Goal: Information Seeking & Learning: Learn about a topic

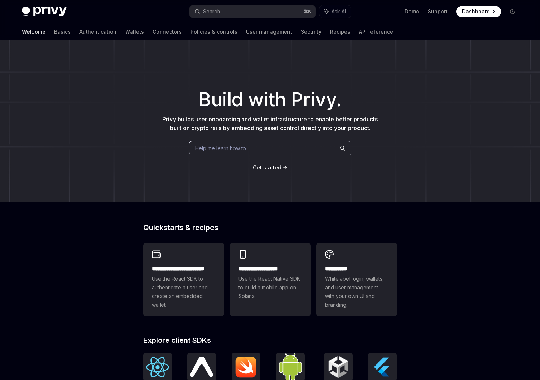
click at [229, 147] on span "Help me learn how to…" at bounding box center [222, 148] width 55 height 8
type textarea "*"
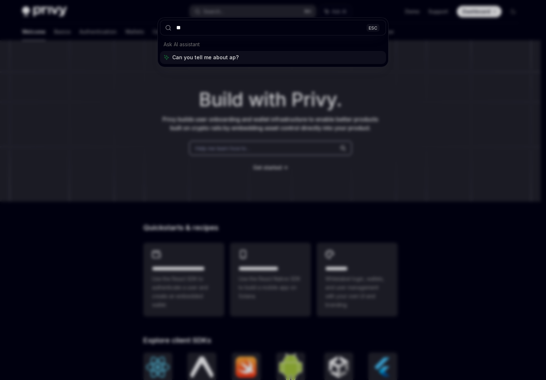
type input "***"
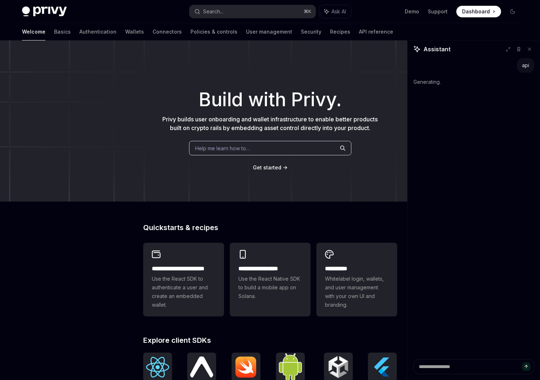
click at [283, 150] on div "Help me learn how to…" at bounding box center [270, 148] width 162 height 14
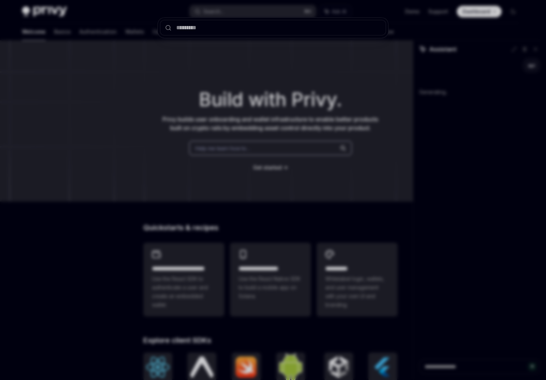
type textarea "*"
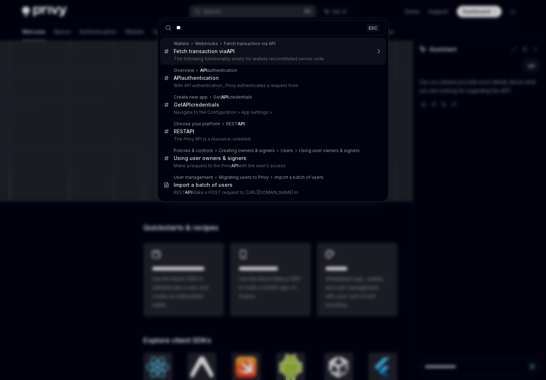
type input "***"
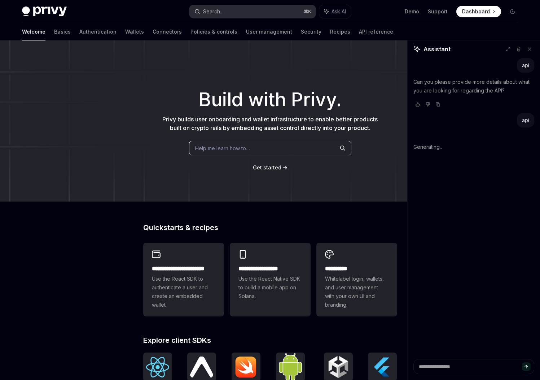
click at [278, 13] on button "Search... ⌘ K" at bounding box center [252, 11] width 126 height 13
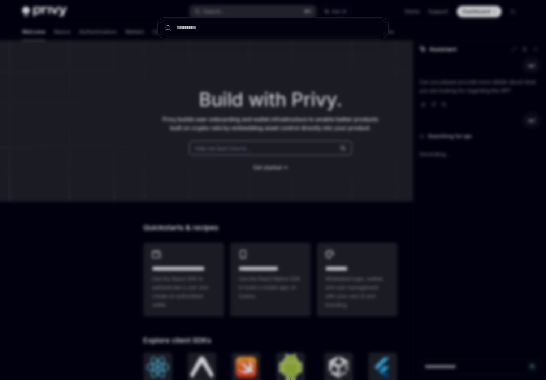
type textarea "*"
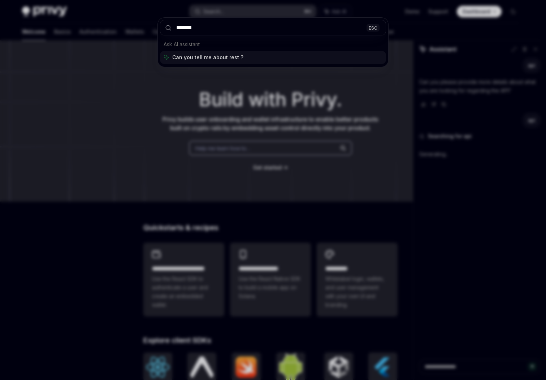
type input "********"
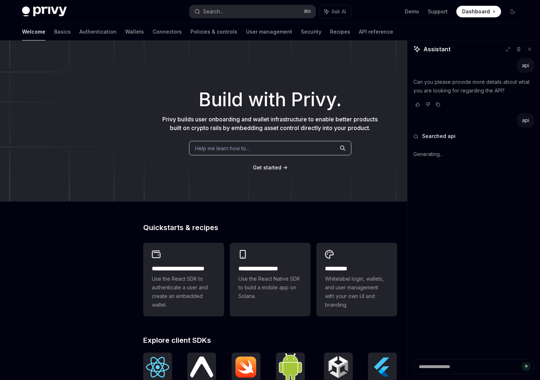
click at [237, 151] on span "Help me learn how to…" at bounding box center [222, 148] width 55 height 8
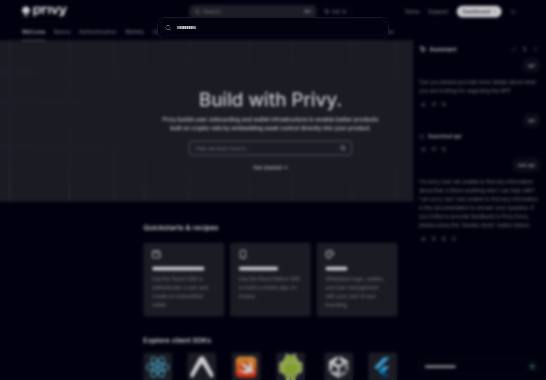
click at [114, 271] on div at bounding box center [273, 190] width 546 height 380
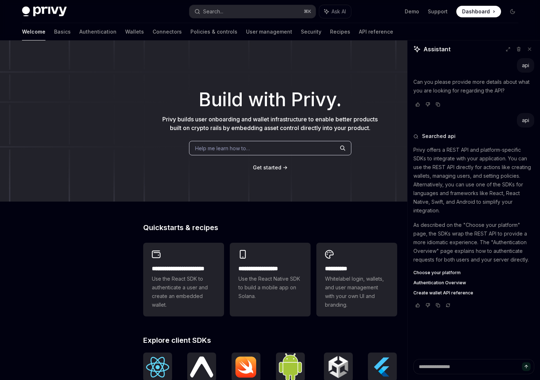
click at [314, 31] on div "Welcome Basics Authentication Wallets Connectors Policies & controls User manag…" at bounding box center [207, 31] width 371 height 17
click at [315, 31] on div "Welcome Basics Authentication Wallets Connectors Policies & controls User manag…" at bounding box center [207, 31] width 371 height 17
click at [359, 30] on link "API reference" at bounding box center [376, 31] width 34 height 17
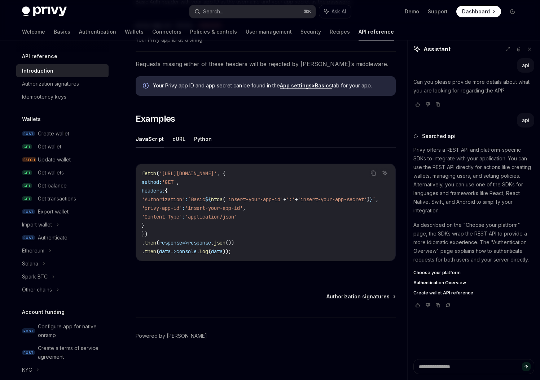
click at [466, 16] on span at bounding box center [479, 12] width 45 height 12
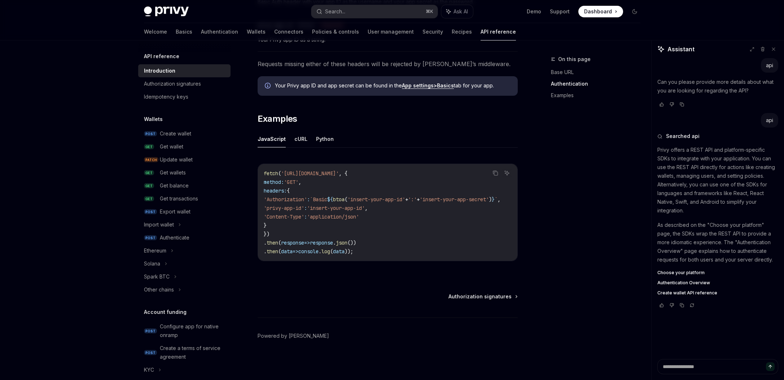
type textarea "*"
